Goal: Book appointment/travel/reservation

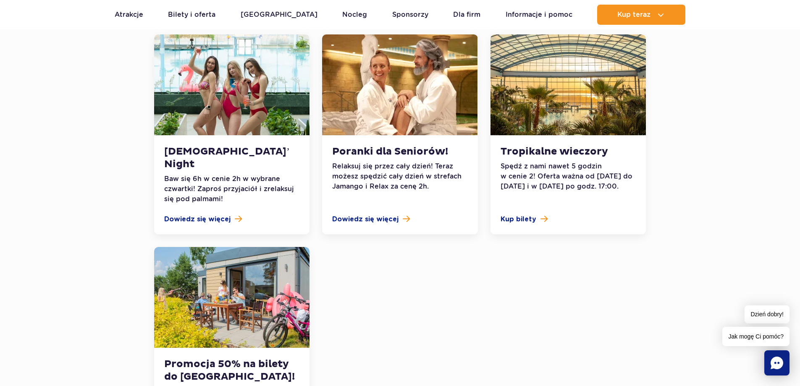
scroll to position [1008, 0]
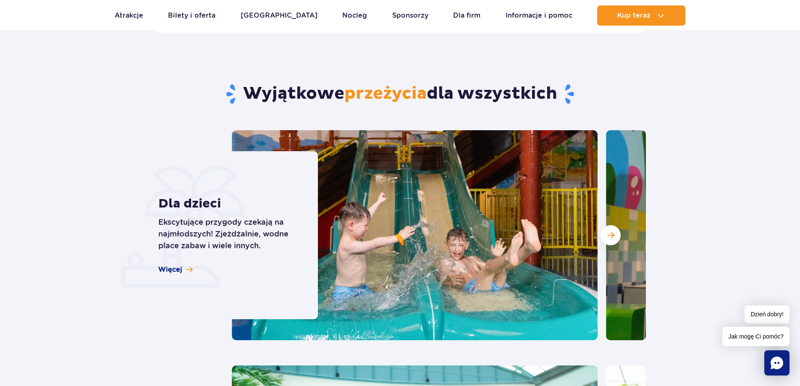
scroll to position [2184, 0]
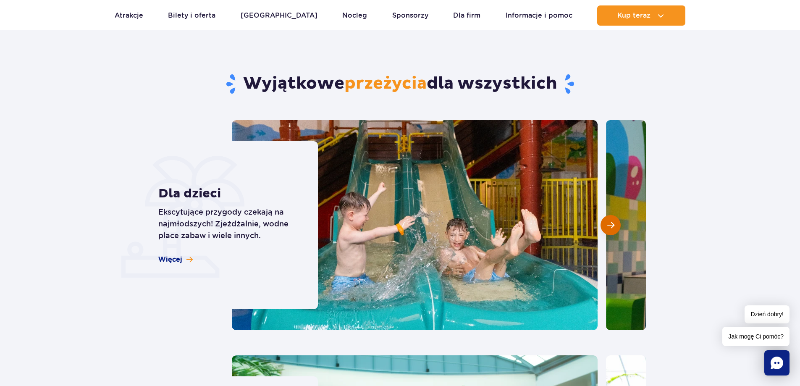
click at [615, 215] on button "Następny slajd" at bounding box center [611, 225] width 20 height 20
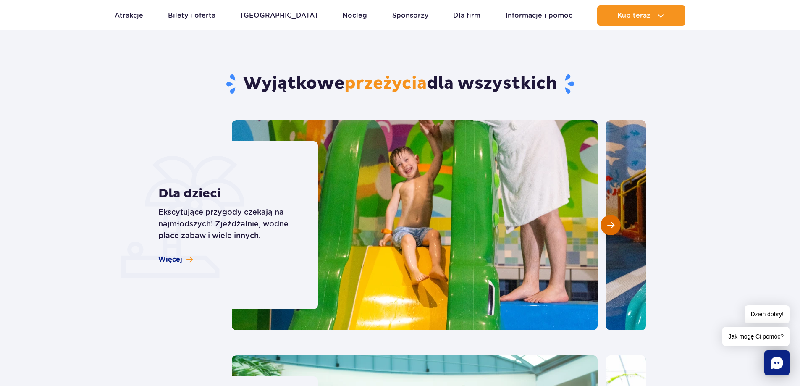
click at [615, 215] on button "Następny slajd" at bounding box center [611, 225] width 20 height 20
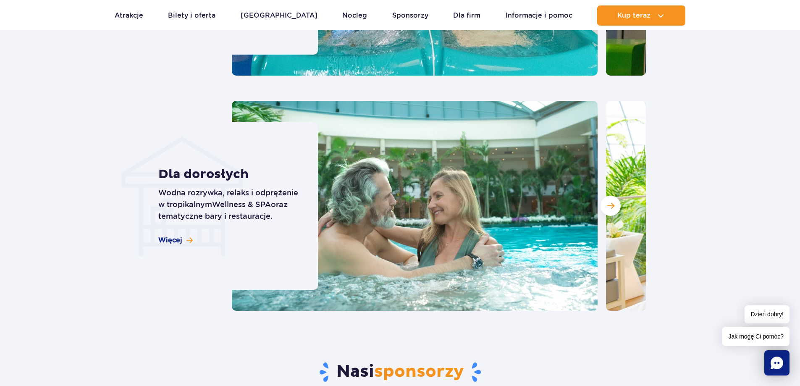
scroll to position [2436, 0]
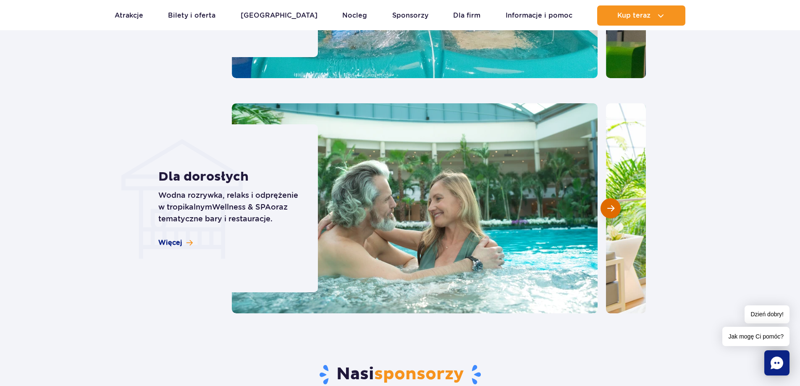
click at [613, 198] on button "Następny slajd" at bounding box center [611, 208] width 20 height 20
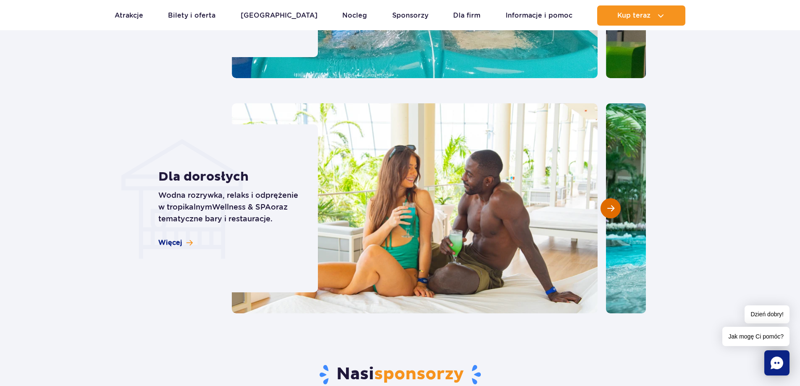
click at [614, 198] on button "Następny slajd" at bounding box center [611, 208] width 20 height 20
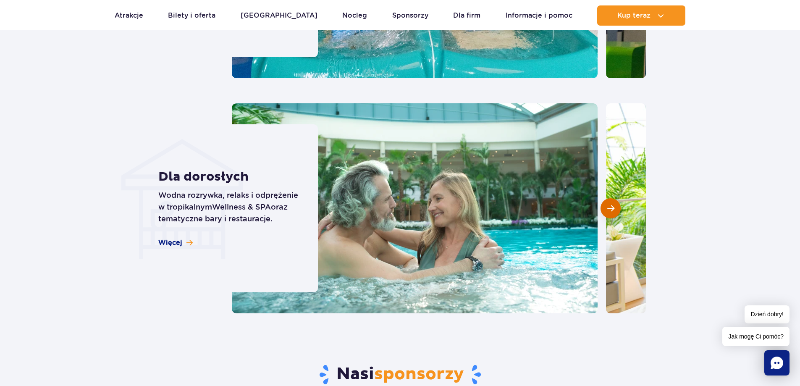
click at [614, 198] on button "Następny slajd" at bounding box center [611, 208] width 20 height 20
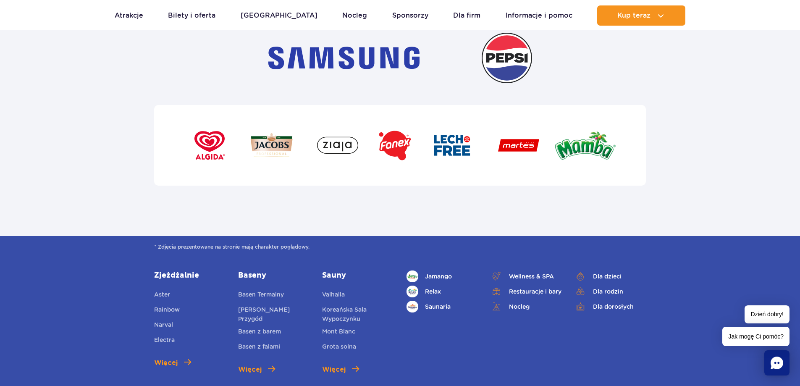
scroll to position [2940, 0]
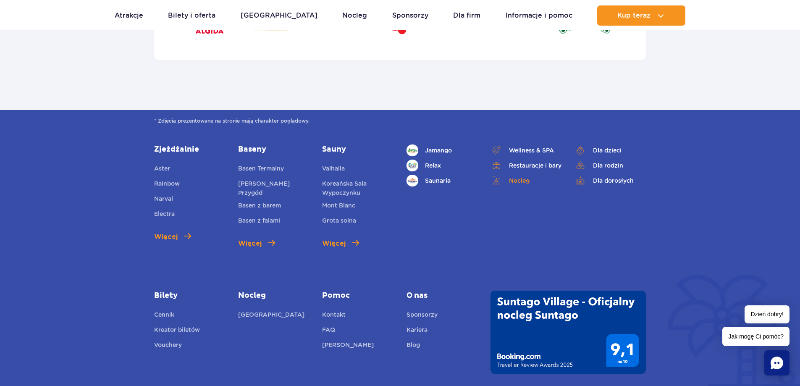
click at [520, 175] on link "Nocleg" at bounding box center [525, 181] width 71 height 12
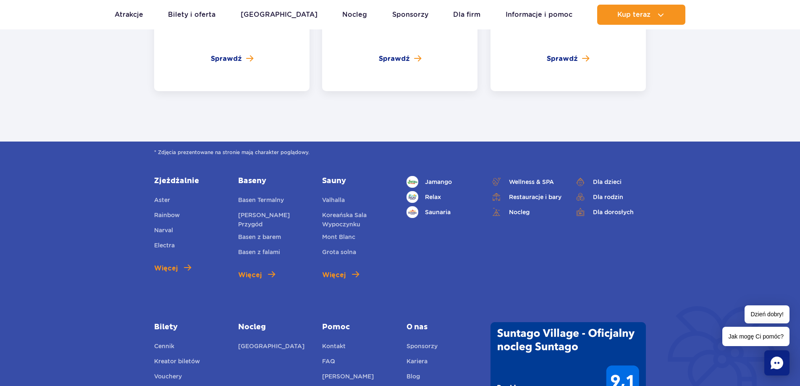
scroll to position [3192, 0]
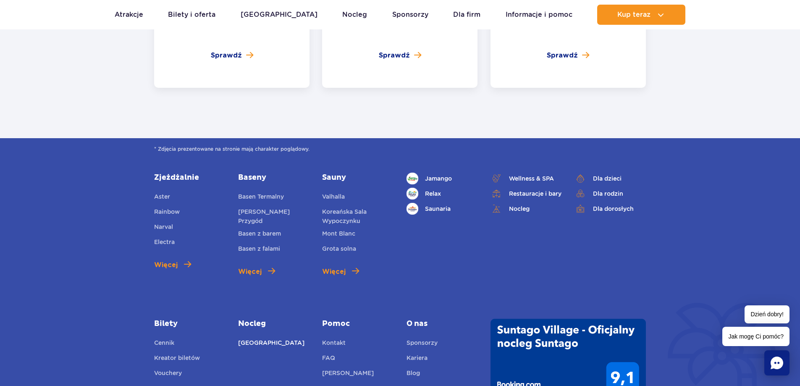
click at [275, 338] on link "[GEOGRAPHIC_DATA]" at bounding box center [271, 344] width 66 height 12
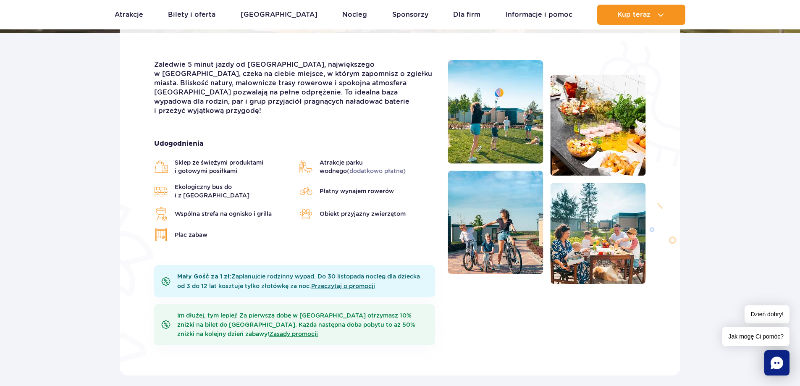
scroll to position [42, 0]
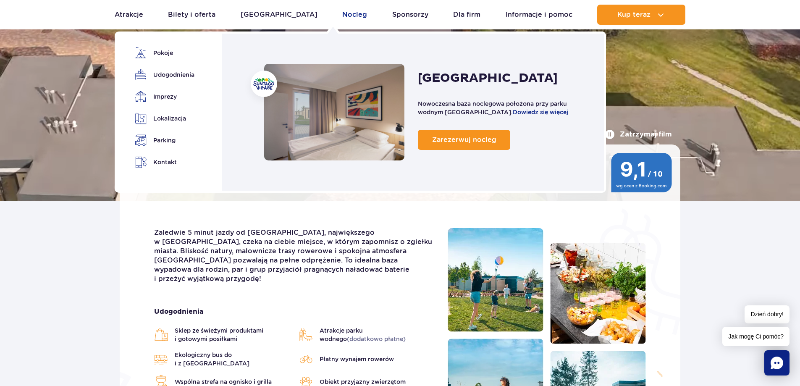
click at [342, 14] on link "Nocleg" at bounding box center [354, 15] width 25 height 20
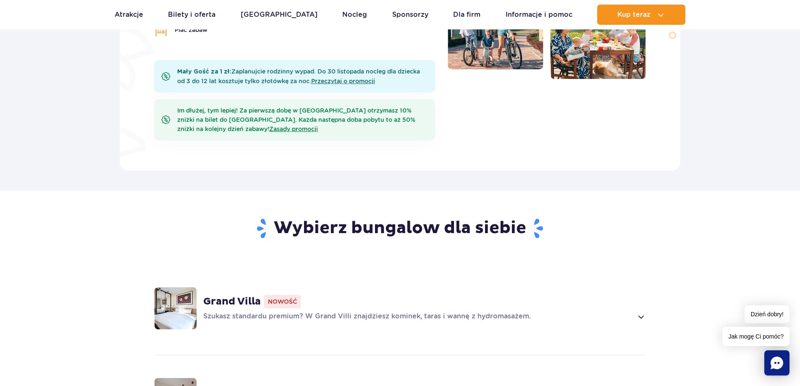
scroll to position [546, 0]
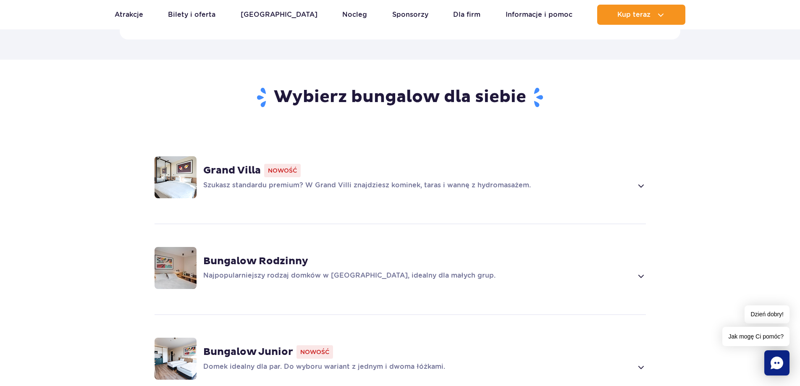
click at [637, 181] on span at bounding box center [641, 186] width 10 height 10
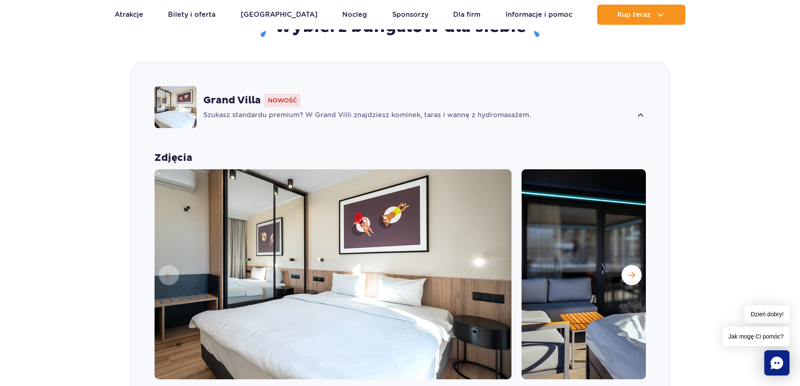
scroll to position [627, 0]
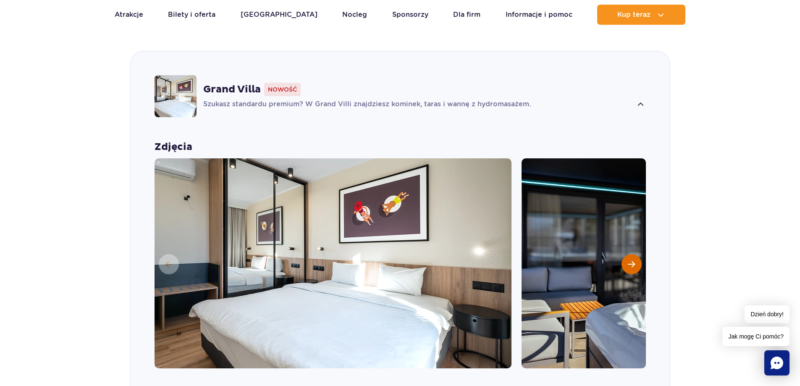
click at [631, 260] on span "Następny slajd" at bounding box center [631, 264] width 7 height 8
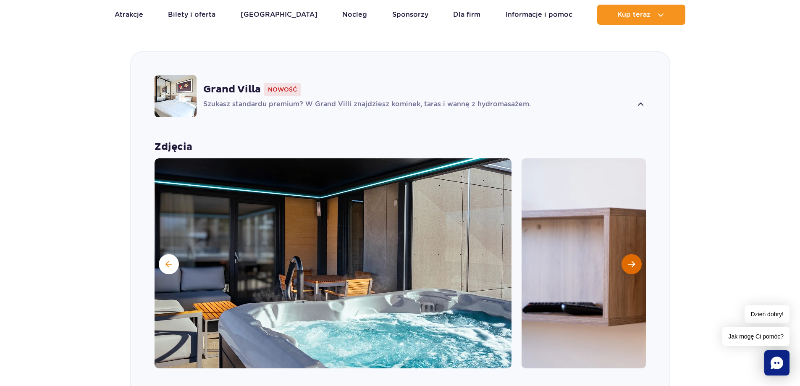
click at [631, 260] on span "Następny slajd" at bounding box center [631, 264] width 7 height 8
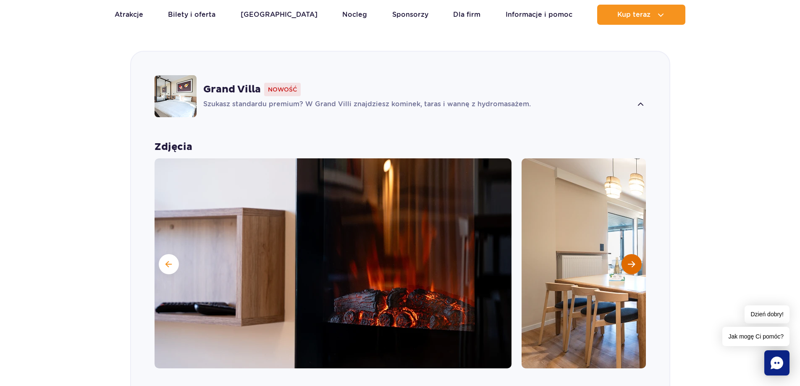
click at [631, 260] on span "Następny slajd" at bounding box center [631, 264] width 7 height 8
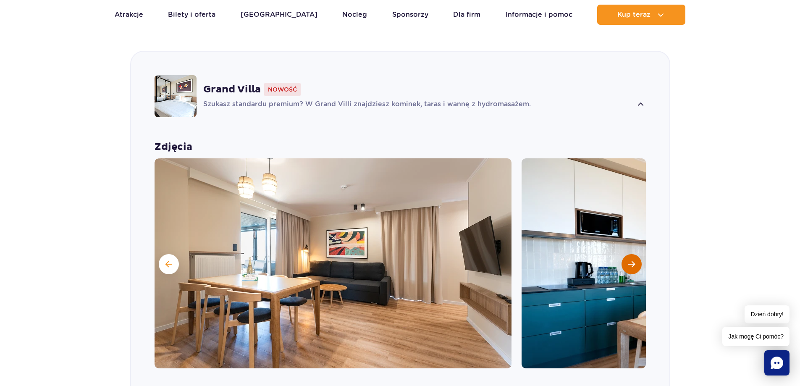
click at [631, 260] on span "Następny slajd" at bounding box center [631, 264] width 7 height 8
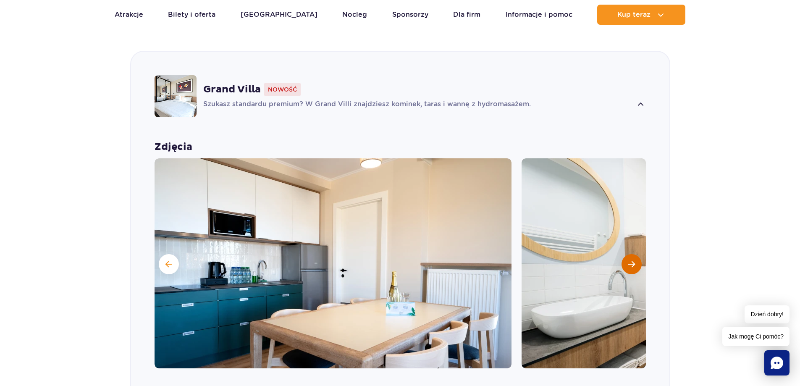
click at [631, 260] on span "Następny slajd" at bounding box center [631, 264] width 7 height 8
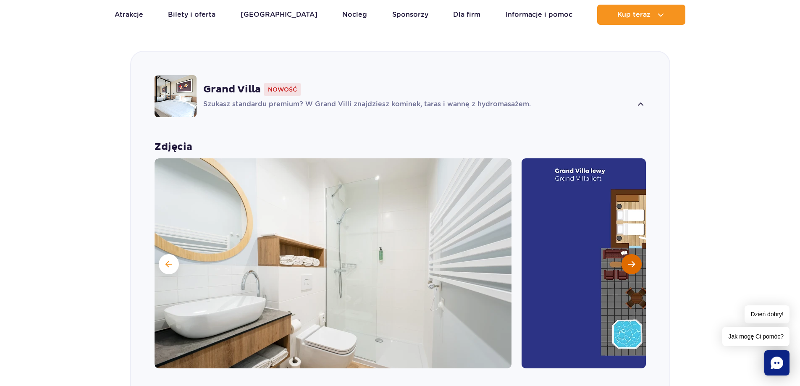
click at [631, 260] on span "Następny slajd" at bounding box center [631, 264] width 7 height 8
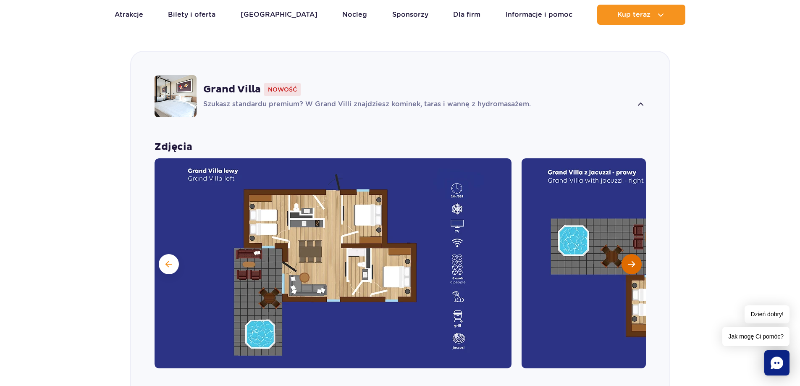
click at [631, 260] on span "Następny slajd" at bounding box center [631, 264] width 7 height 8
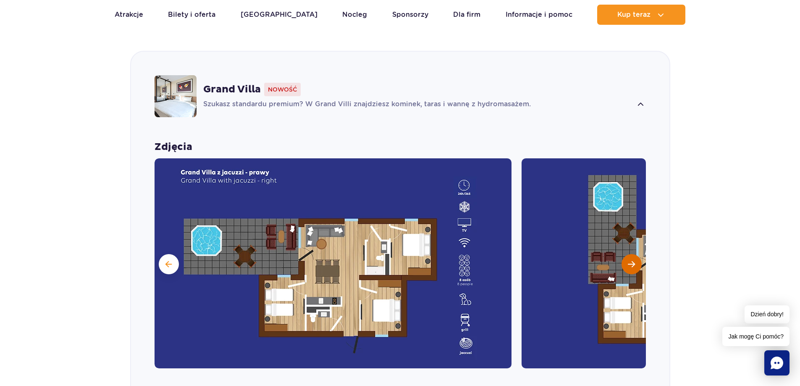
click at [631, 260] on span "Następny slajd" at bounding box center [631, 264] width 7 height 8
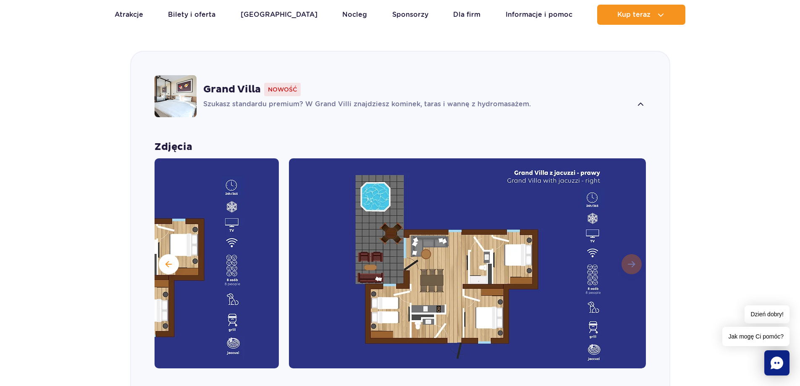
click at [631, 251] on img at bounding box center [467, 263] width 357 height 210
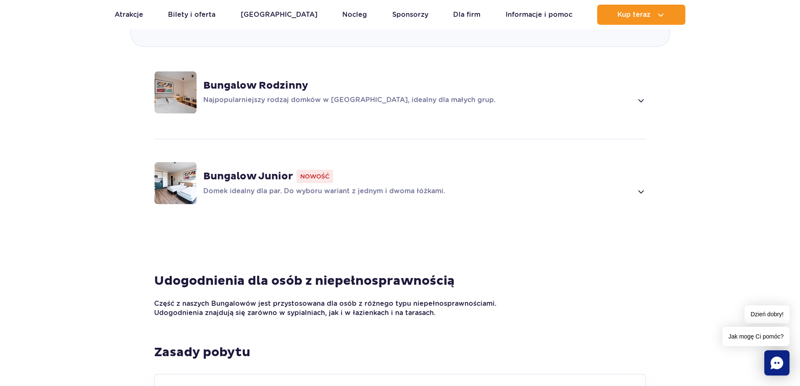
scroll to position [1215, 0]
click at [604, 170] on div "Bungalow Junior Nowość" at bounding box center [424, 175] width 443 height 13
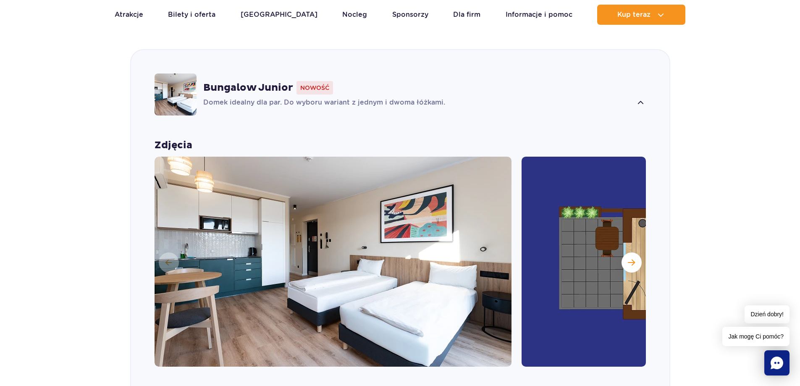
scroll to position [808, 0]
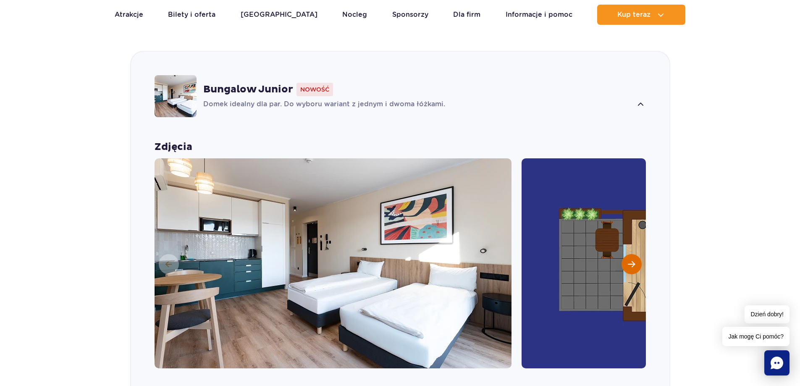
click at [627, 254] on button "Następny slajd" at bounding box center [632, 264] width 20 height 20
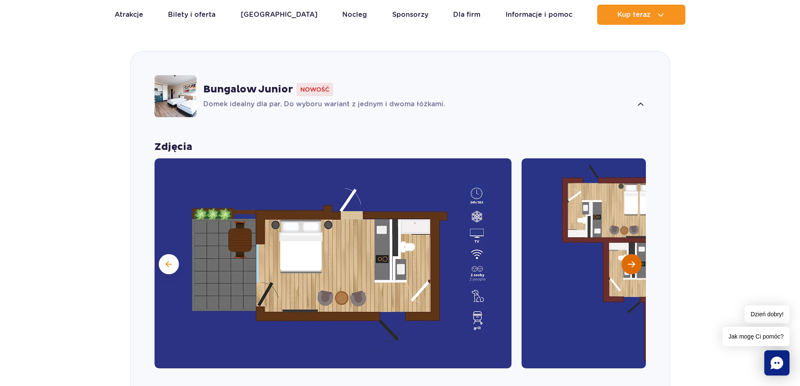
click at [627, 254] on button "Następny slajd" at bounding box center [632, 264] width 20 height 20
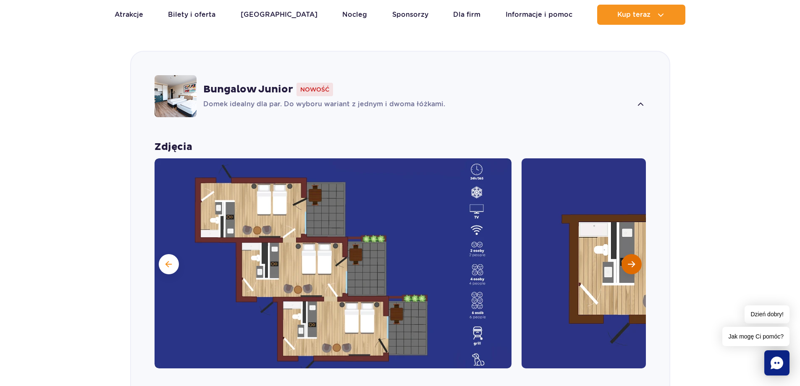
click at [627, 254] on button "Następny slajd" at bounding box center [632, 264] width 20 height 20
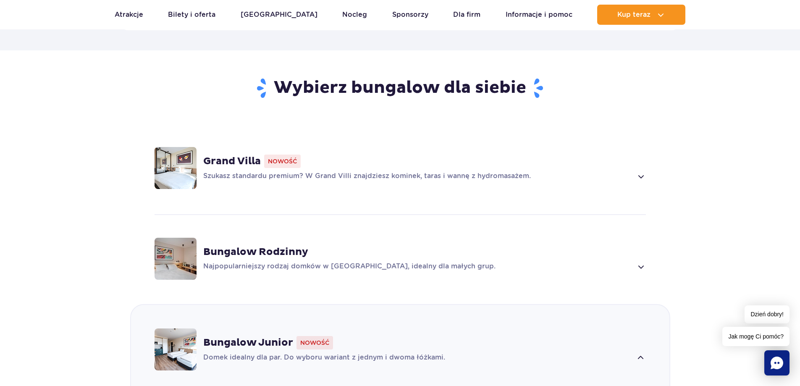
scroll to position [640, 0]
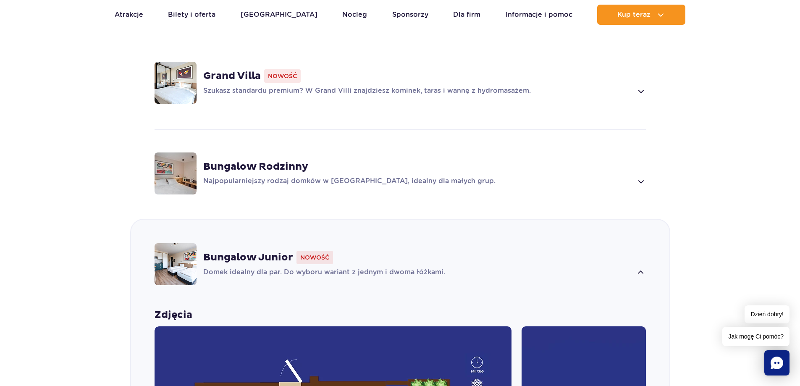
click at [590, 86] on p "Szukasz standardu premium? W Grand Villi znajdziesz kominek, taras i wannę z hy…" at bounding box center [418, 91] width 430 height 10
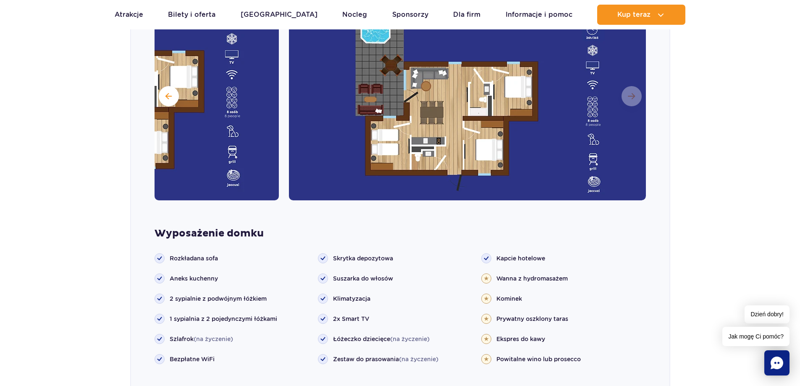
scroll to position [837, 0]
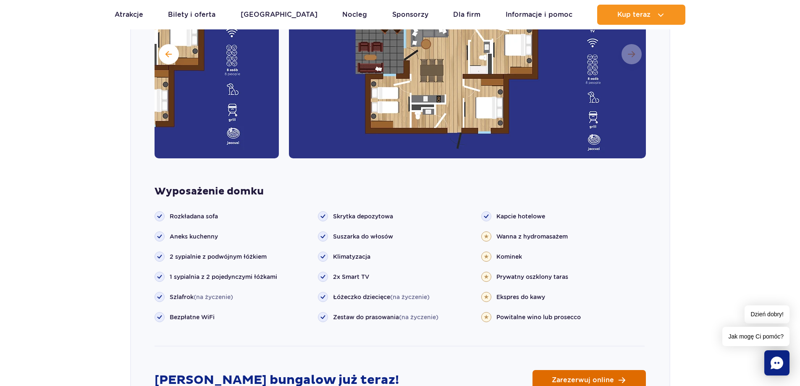
click at [598, 377] on span "Zarezerwuj online" at bounding box center [583, 380] width 62 height 7
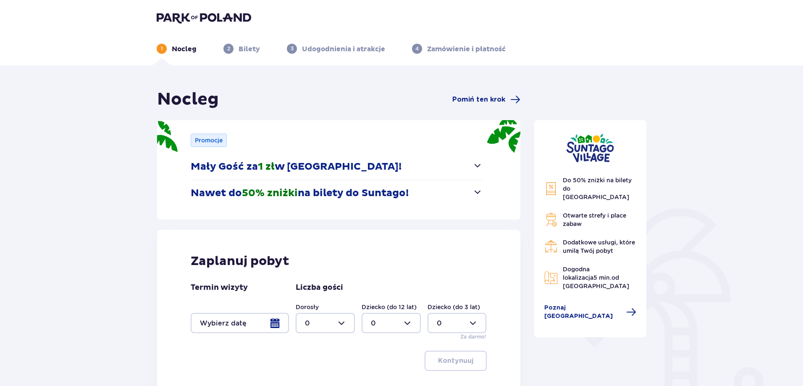
click at [440, 169] on button "Mały Gość za 1 zł w [GEOGRAPHIC_DATA]!" at bounding box center [337, 167] width 292 height 26
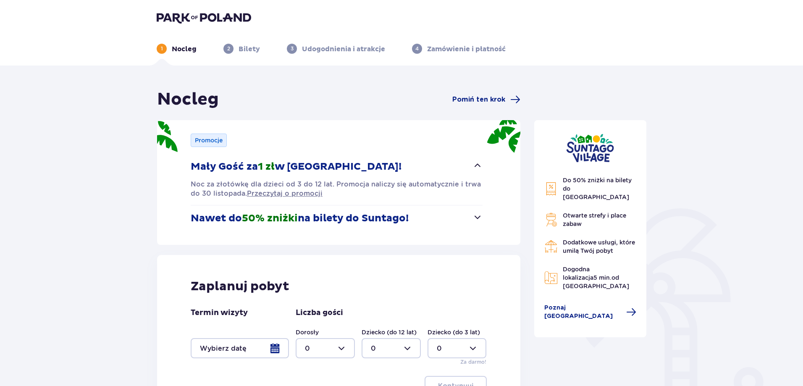
click at [440, 169] on button "Mały Gość za 1 zł w [GEOGRAPHIC_DATA]!" at bounding box center [337, 167] width 292 height 26
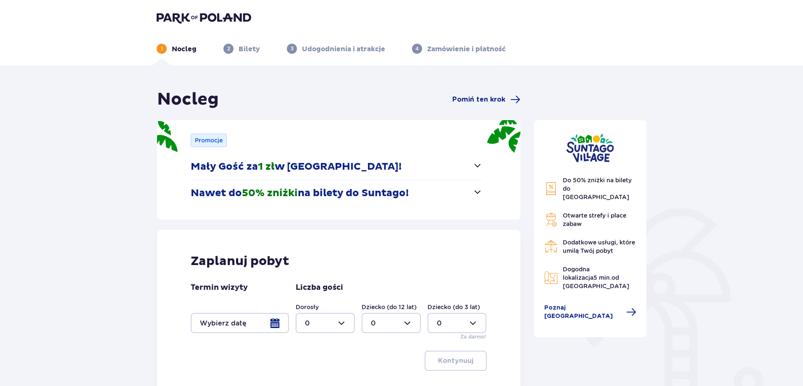
click at [437, 196] on button "Nawet do 50% zniżki na bilety do [GEOGRAPHIC_DATA]!" at bounding box center [337, 193] width 292 height 26
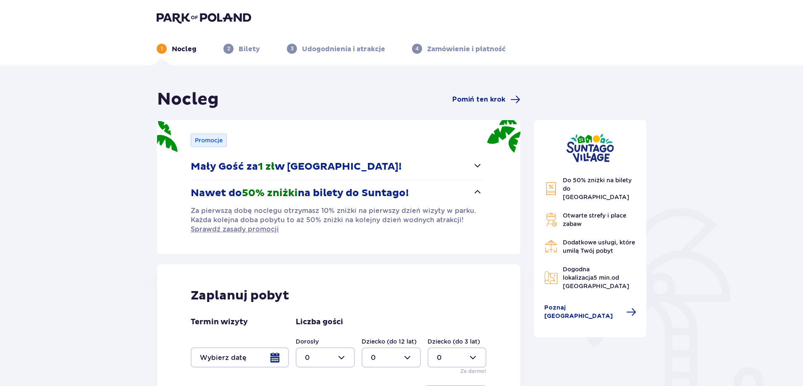
click at [437, 196] on button "Nawet do 50% zniżki na bilety do [GEOGRAPHIC_DATA]!" at bounding box center [337, 193] width 292 height 26
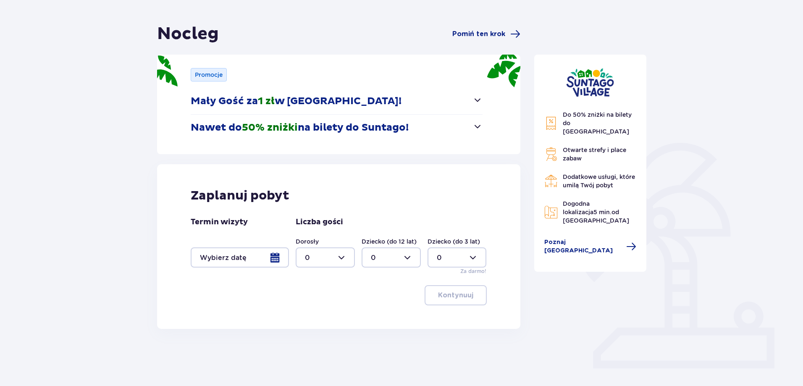
scroll to position [81, 0]
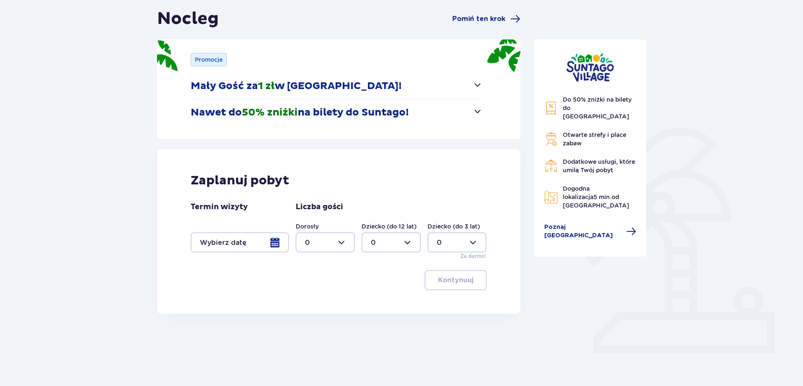
click at [241, 242] on div at bounding box center [240, 242] width 98 height 20
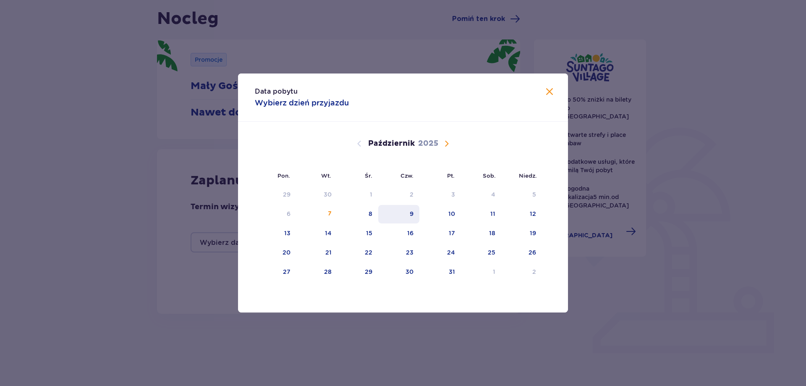
click at [379, 214] on div "9" at bounding box center [399, 214] width 42 height 18
click at [450, 216] on div "10" at bounding box center [451, 214] width 7 height 8
type input "[DATE] - [DATE]"
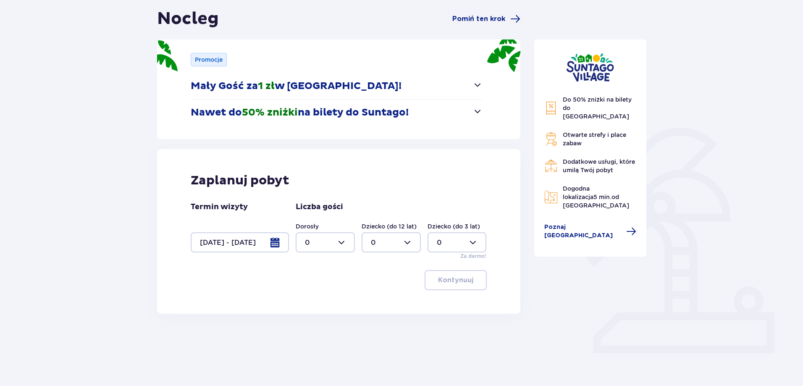
click at [316, 234] on div at bounding box center [325, 242] width 59 height 20
click at [311, 298] on span "2" at bounding box center [325, 303] width 58 height 18
type input "2"
click at [441, 276] on p "Kontynuuj" at bounding box center [455, 279] width 35 height 9
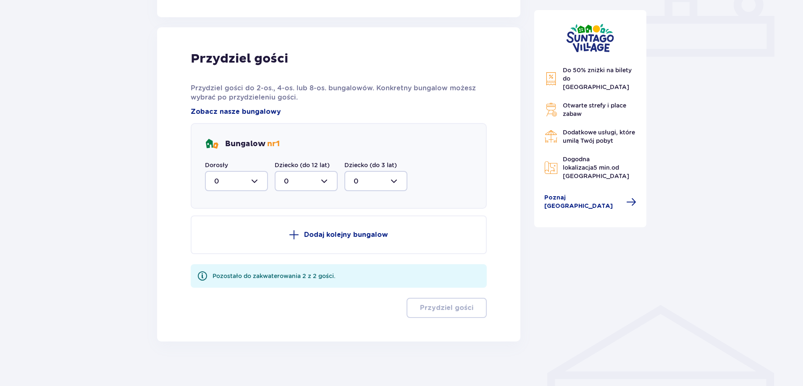
scroll to position [383, 0]
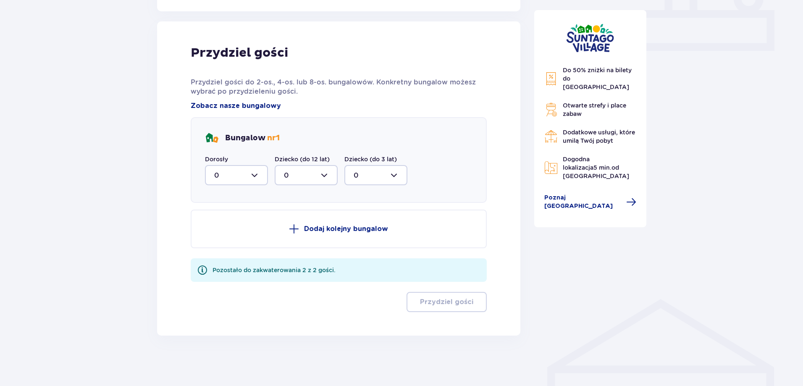
click at [246, 181] on div at bounding box center [236, 175] width 63 height 20
click at [228, 236] on div "2" at bounding box center [236, 235] width 45 height 9
type input "2"
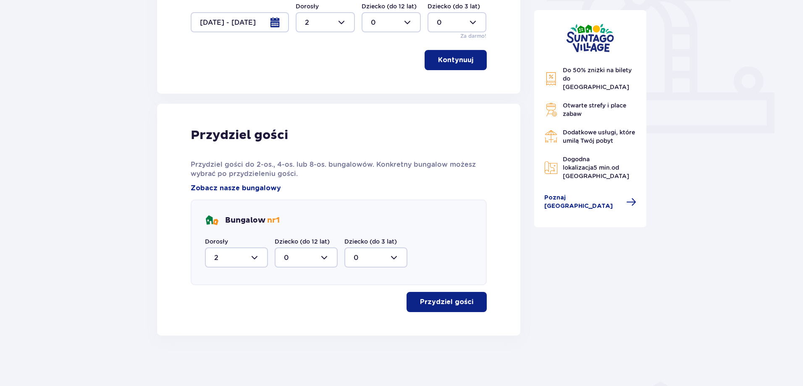
scroll to position [301, 0]
click at [446, 304] on p "Przydziel gości" at bounding box center [446, 301] width 53 height 9
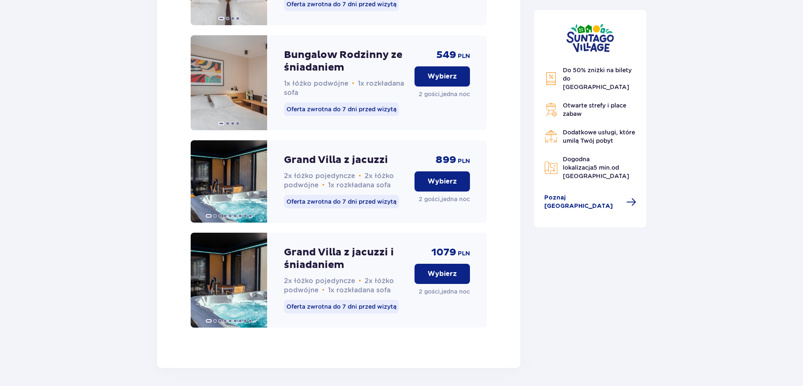
scroll to position [1056, 0]
